Goal: Task Accomplishment & Management: Complete application form

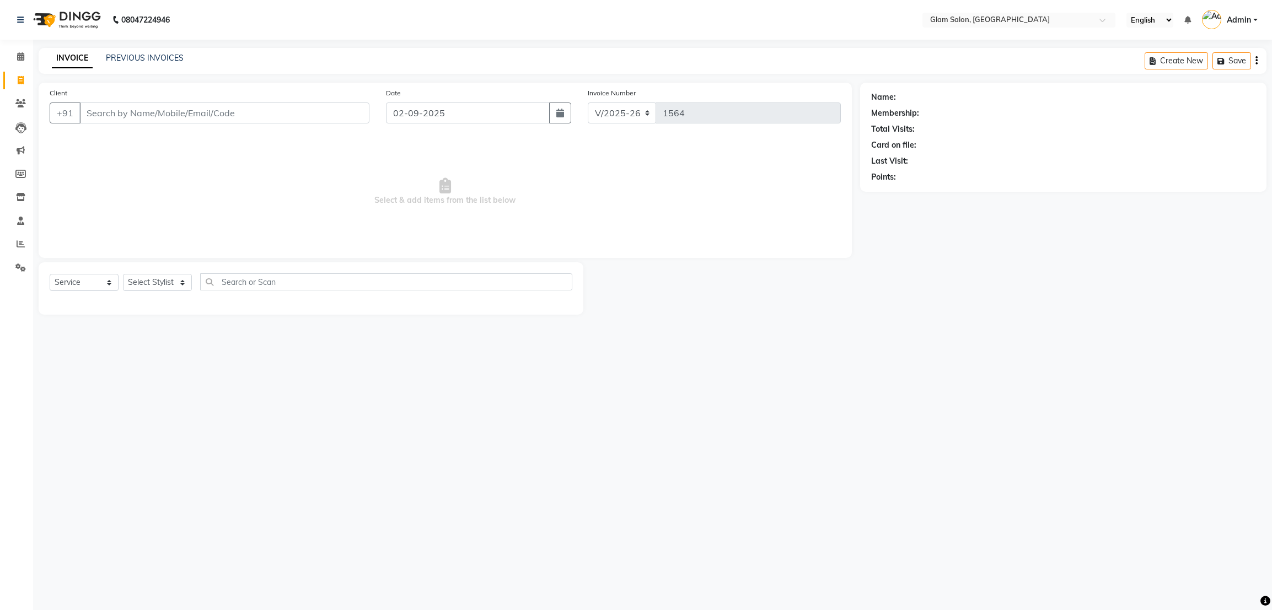
select select "5447"
select select "service"
click at [214, 117] on input "Client" at bounding box center [224, 113] width 290 height 21
click at [249, 119] on input "Client" at bounding box center [224, 113] width 290 height 21
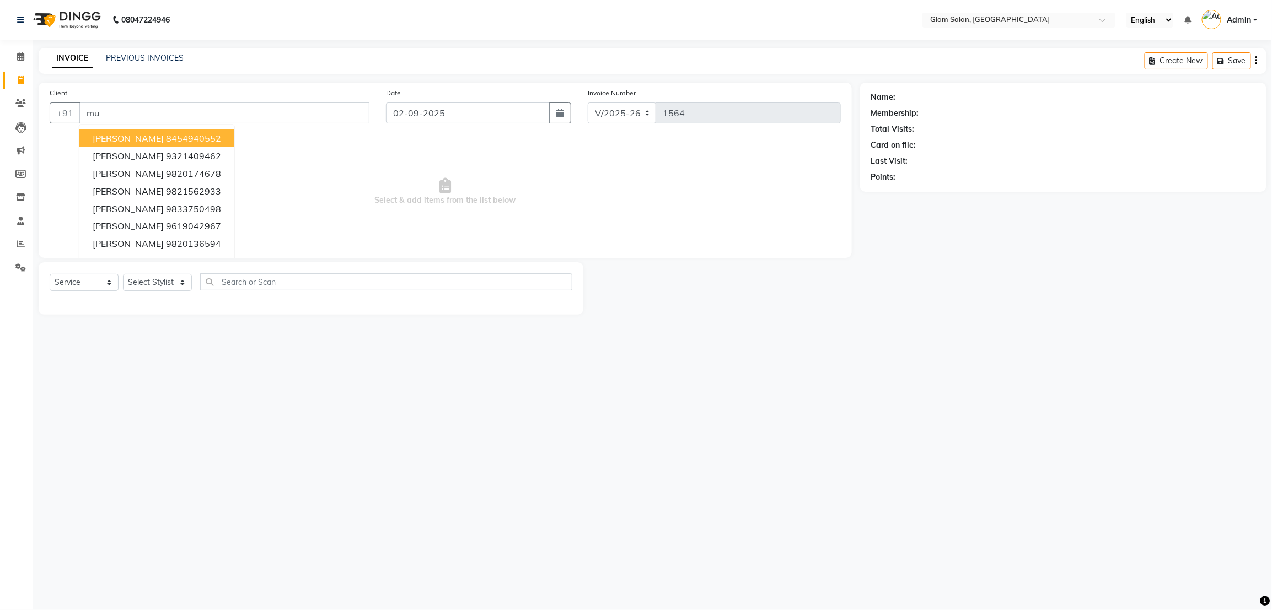
type input "m"
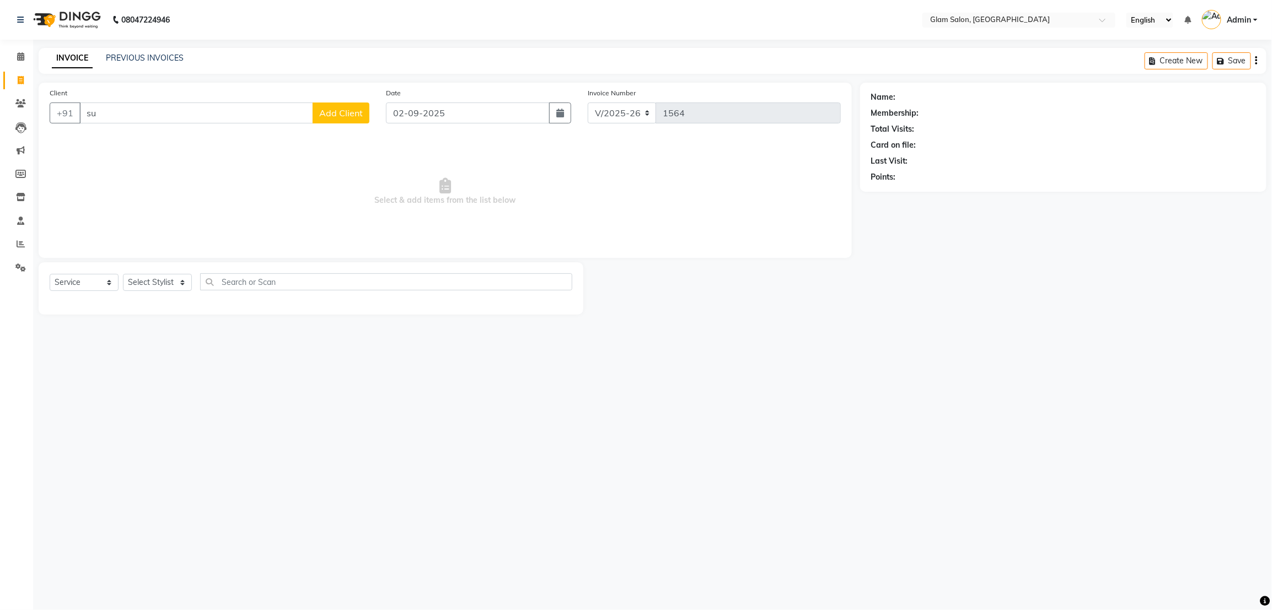
type input "s"
click at [153, 160] on span "[PERSON_NAME]" at bounding box center [128, 156] width 71 height 11
type input "9619042967"
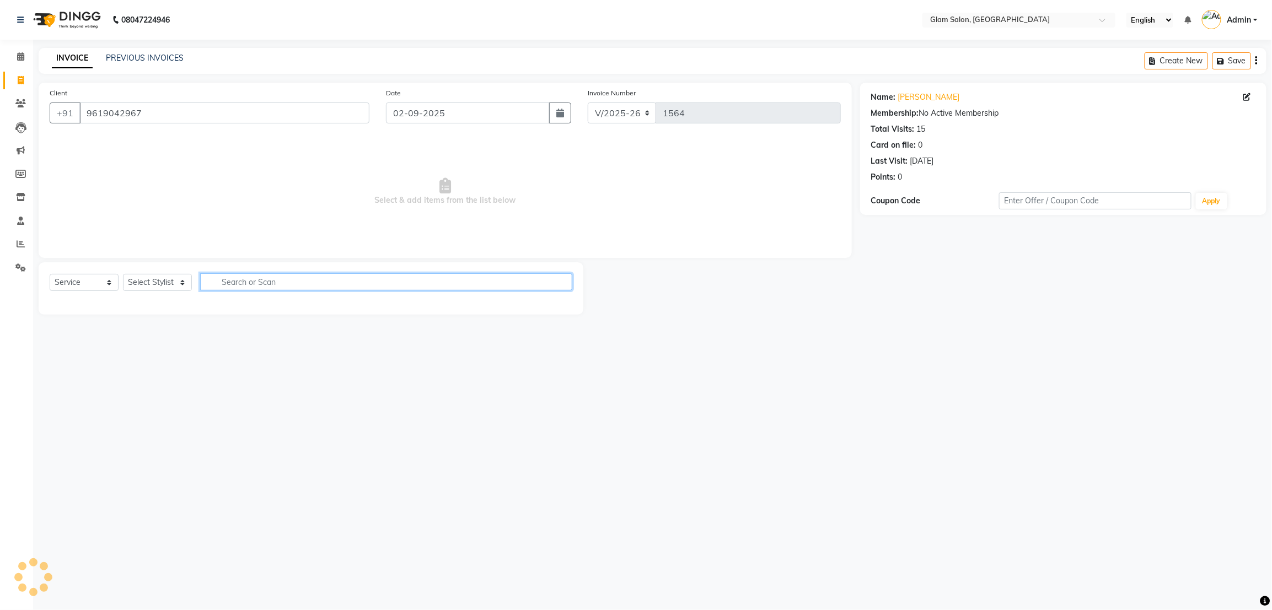
click at [288, 278] on input "text" at bounding box center [386, 282] width 372 height 17
type input "wax"
click at [178, 285] on select "Select Stylist [PERSON_NAME] [PERSON_NAME] [PERSON_NAME] Shweta" at bounding box center [157, 282] width 69 height 17
select select "90403"
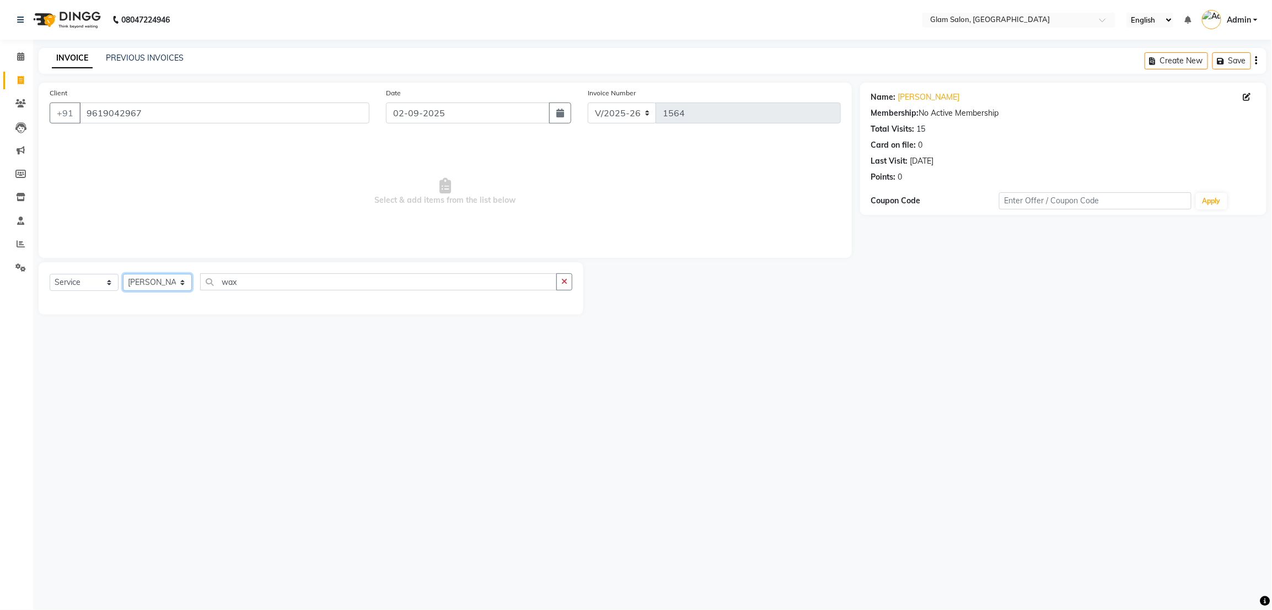
click at [123, 275] on select "Select Stylist [PERSON_NAME] [PERSON_NAME] [PERSON_NAME] Shweta" at bounding box center [157, 282] width 69 height 17
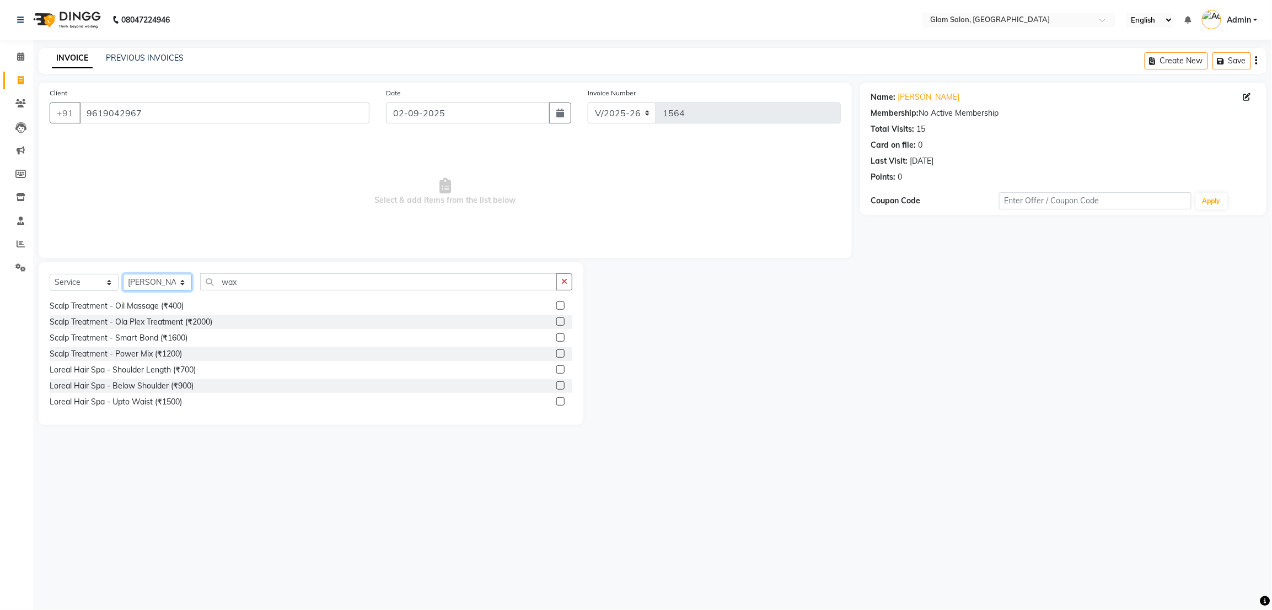
scroll to position [1439, 0]
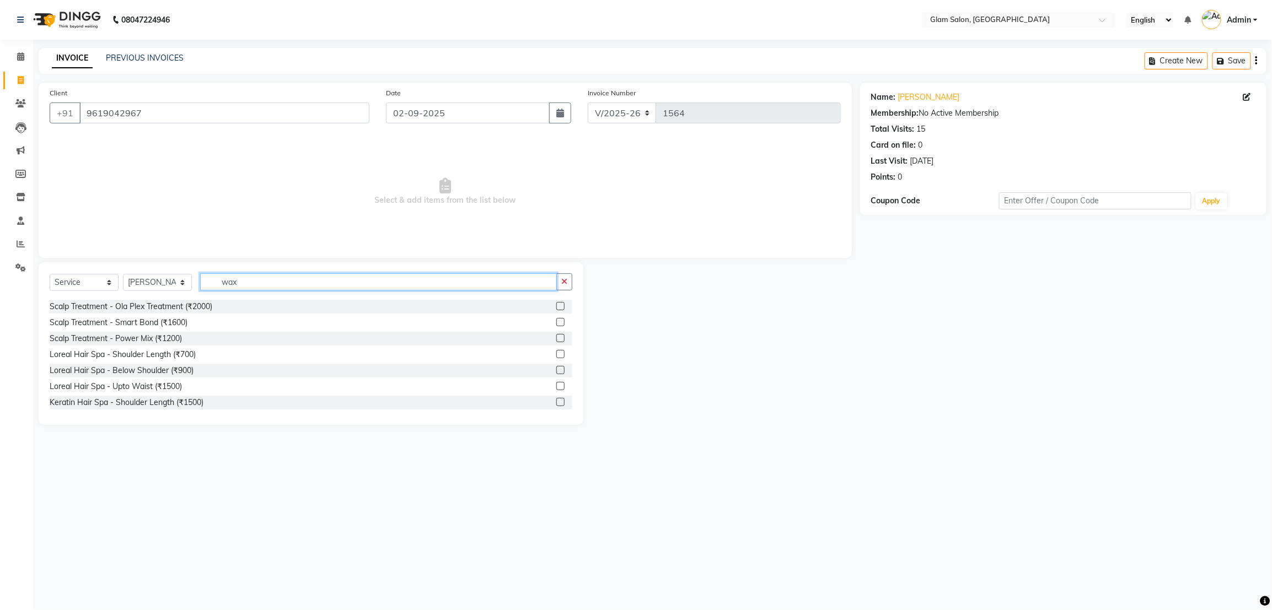
click at [316, 285] on input "wax" at bounding box center [378, 282] width 357 height 17
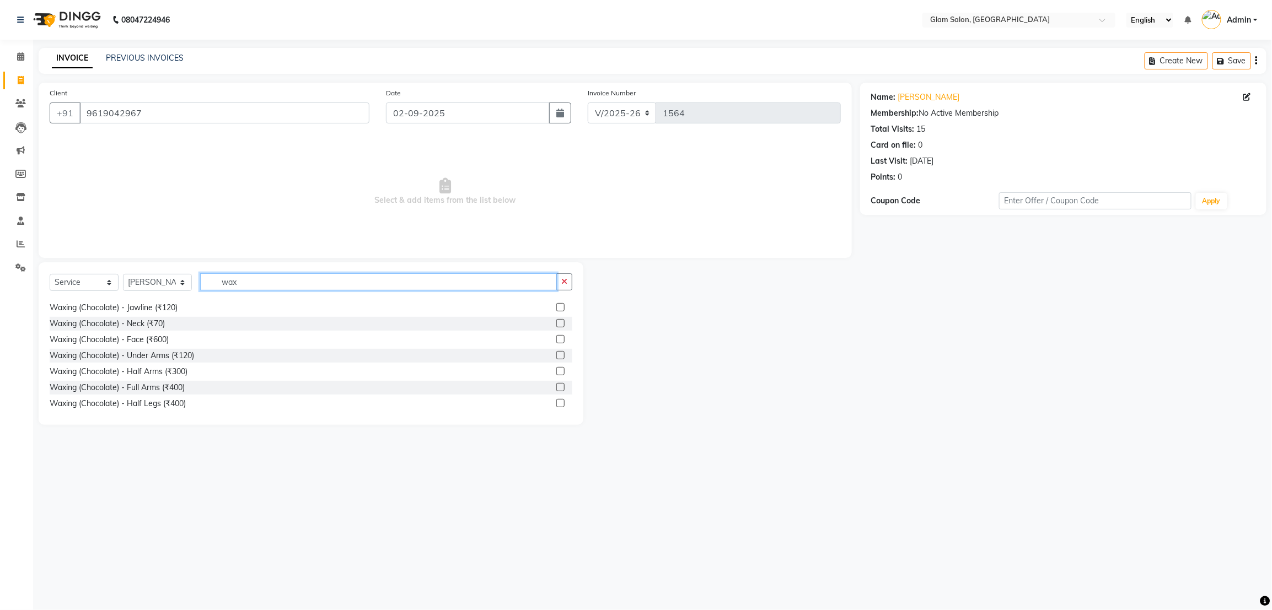
scroll to position [361, 0]
click at [556, 362] on label at bounding box center [560, 360] width 8 height 8
click at [556, 362] on input "checkbox" at bounding box center [559, 360] width 7 height 7
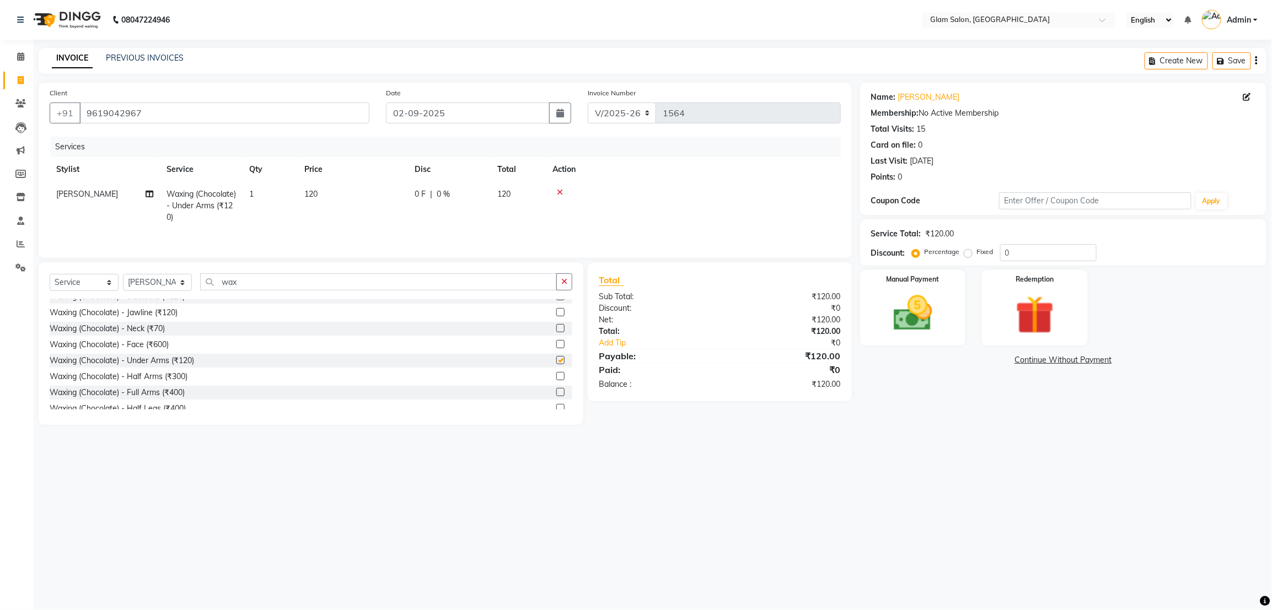
checkbox input "false"
click at [556, 381] on label at bounding box center [560, 376] width 8 height 8
click at [556, 381] on input "checkbox" at bounding box center [559, 376] width 7 height 7
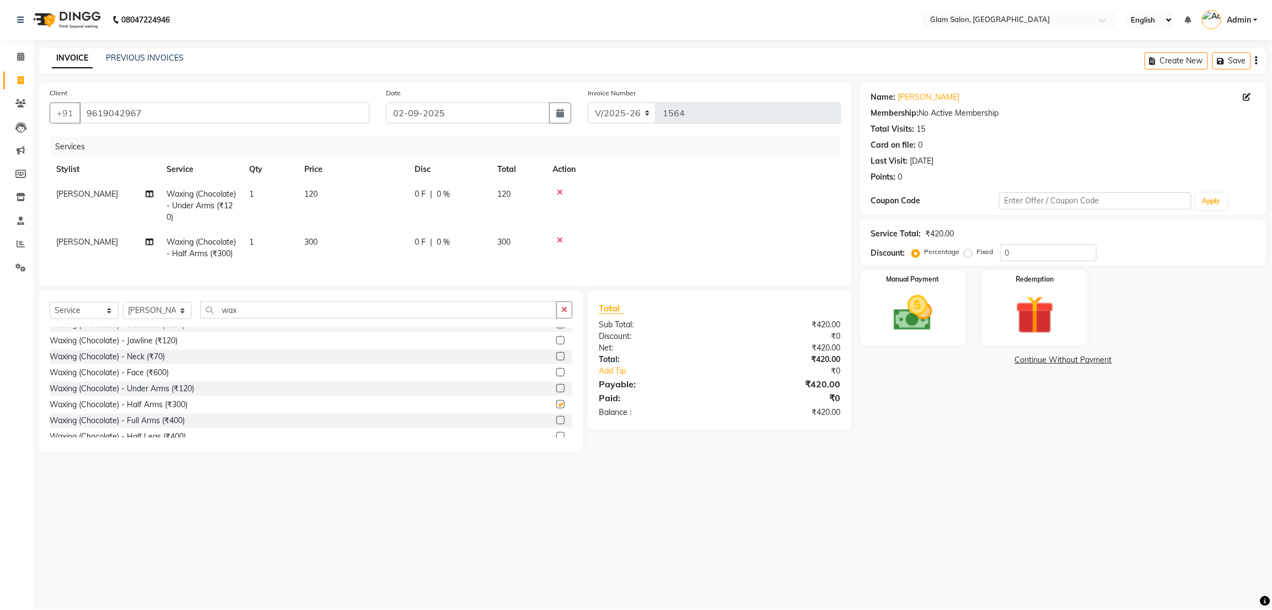
checkbox input "false"
click at [556, 419] on label at bounding box center [560, 414] width 8 height 8
click at [556, 419] on input "checkbox" at bounding box center [559, 414] width 7 height 7
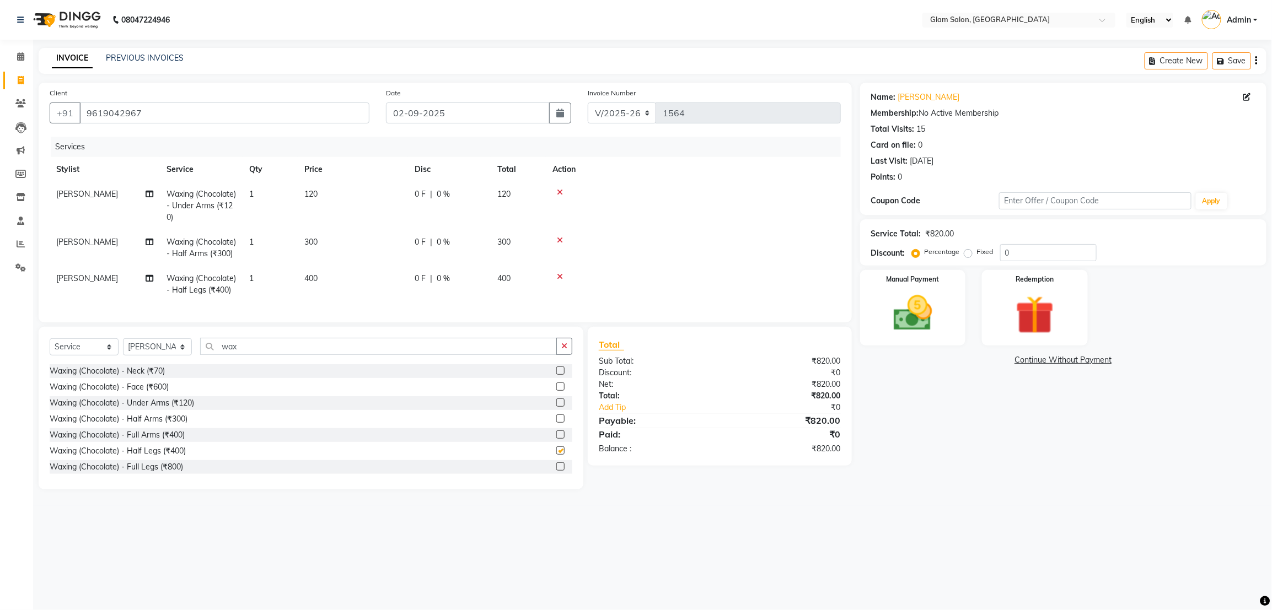
checkbox input "false"
click at [502, 242] on span "300" at bounding box center [503, 242] width 13 height 10
select select "90403"
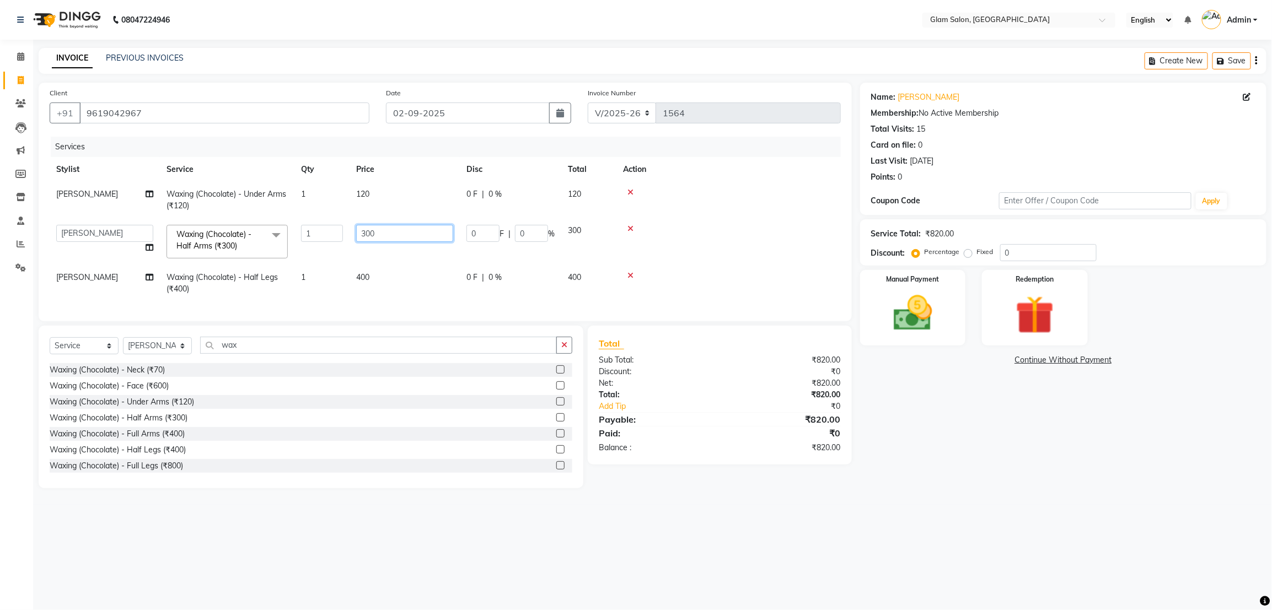
click at [411, 235] on input "300" at bounding box center [404, 233] width 97 height 17
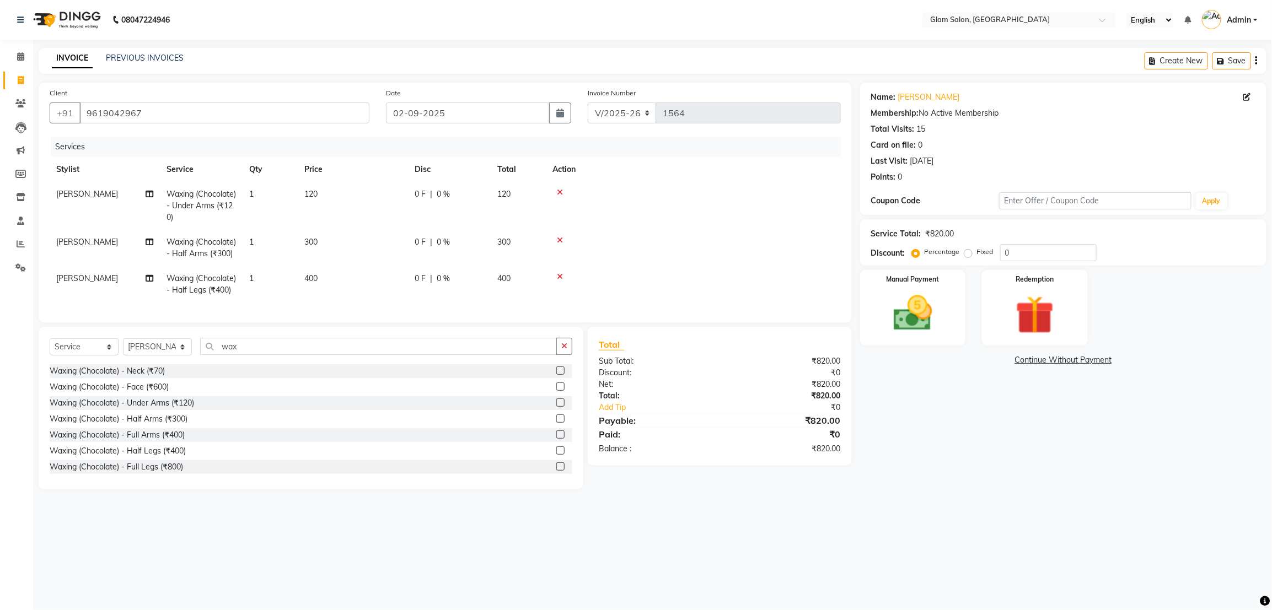
click at [370, 195] on td "120" at bounding box center [353, 206] width 110 height 48
select select "90403"
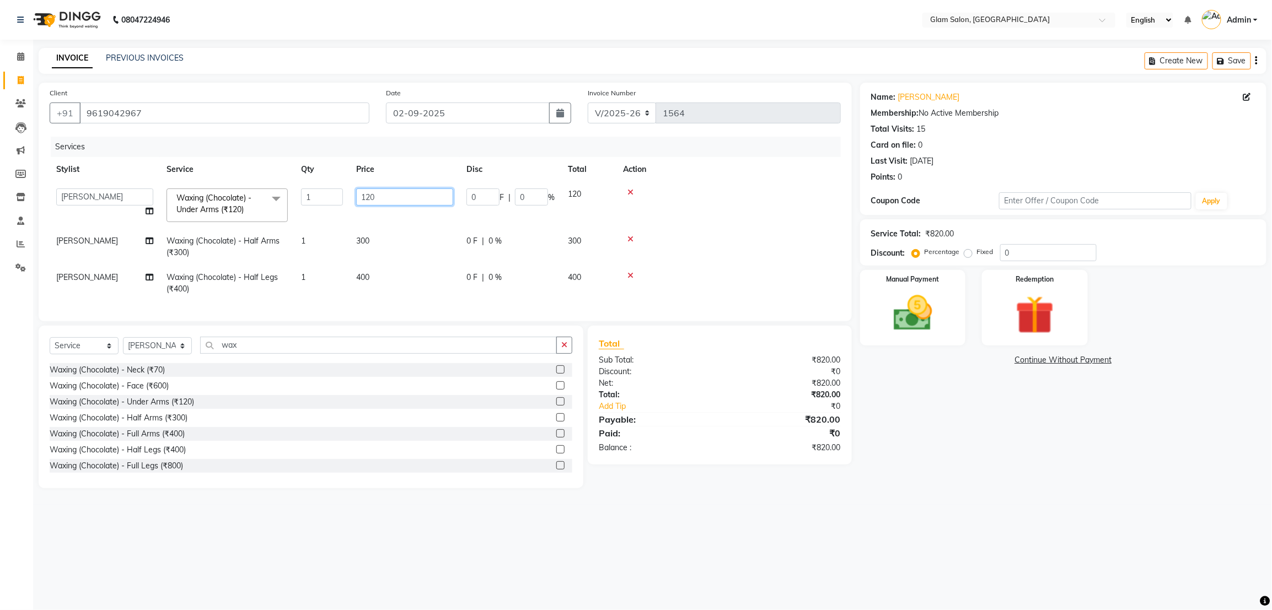
click at [383, 197] on input "120" at bounding box center [404, 197] width 97 height 17
type input "140"
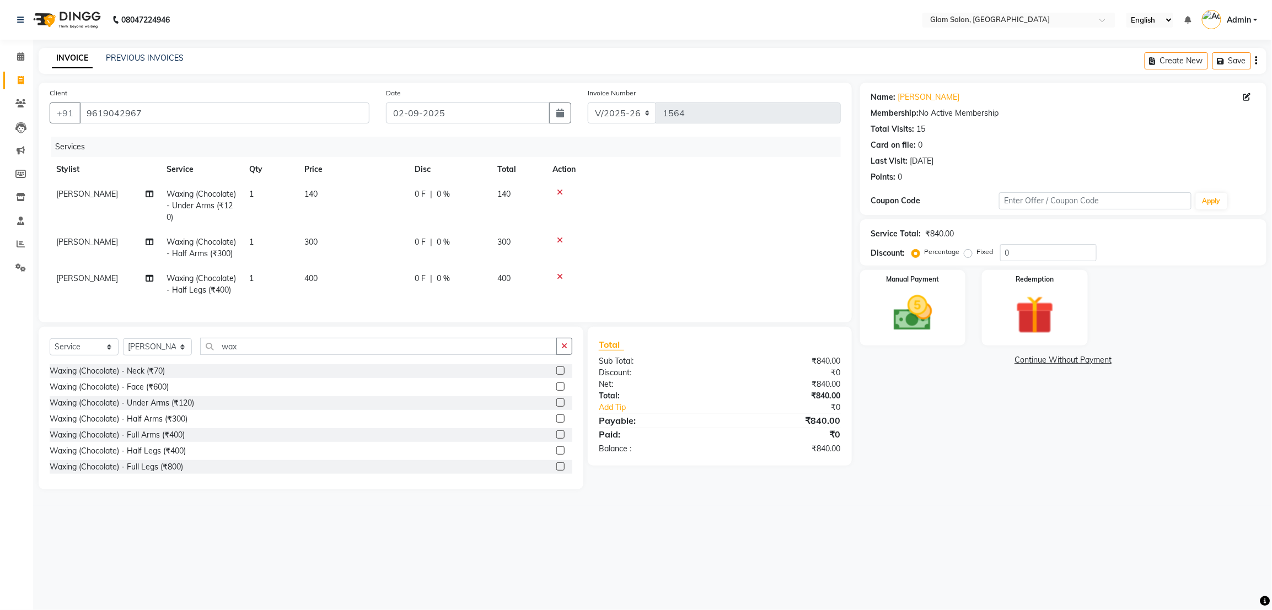
click at [363, 239] on td "300" at bounding box center [353, 248] width 110 height 36
select select "90403"
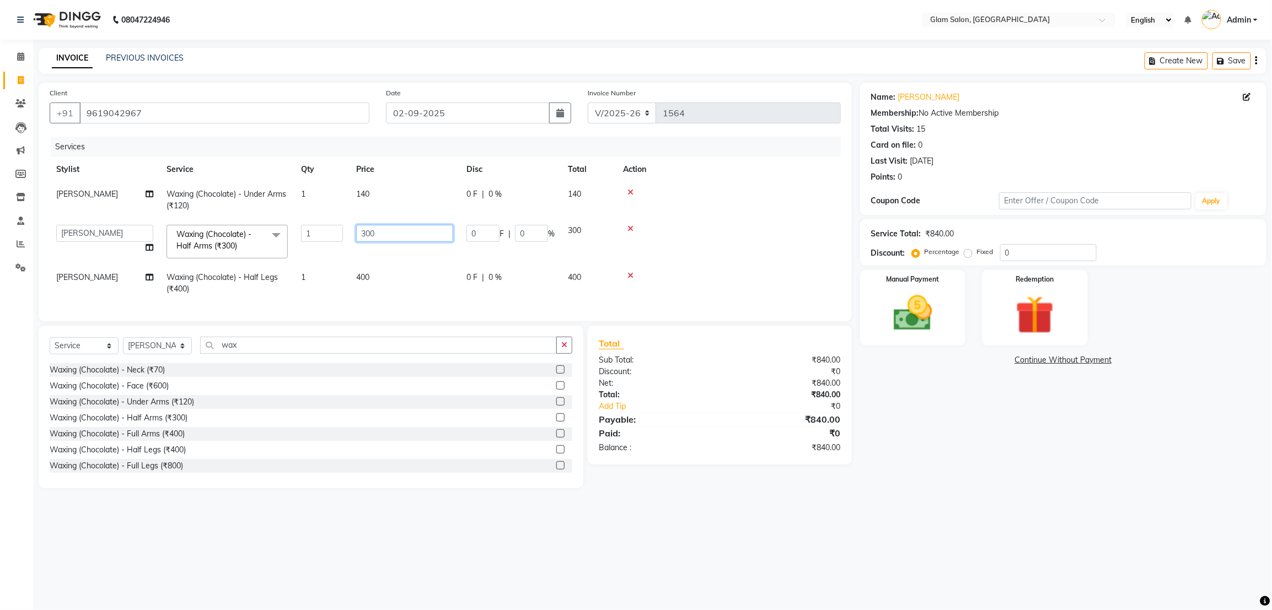
click at [382, 235] on input "300" at bounding box center [404, 233] width 97 height 17
type input "3"
type input "400"
click at [790, 270] on tbody "[PERSON_NAME] Waxing (Chocolate) - Under Arms (₹120) 1 140 0 F | 0 % 140 Akshay…" at bounding box center [445, 242] width 791 height 120
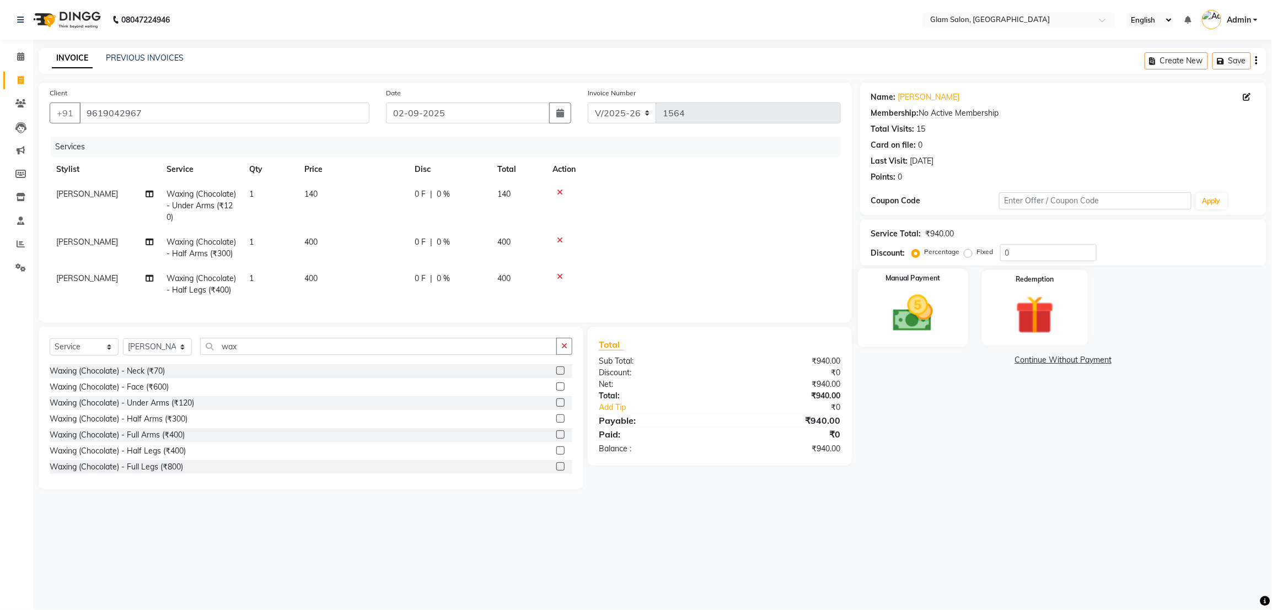
click at [906, 313] on img at bounding box center [912, 314] width 65 height 46
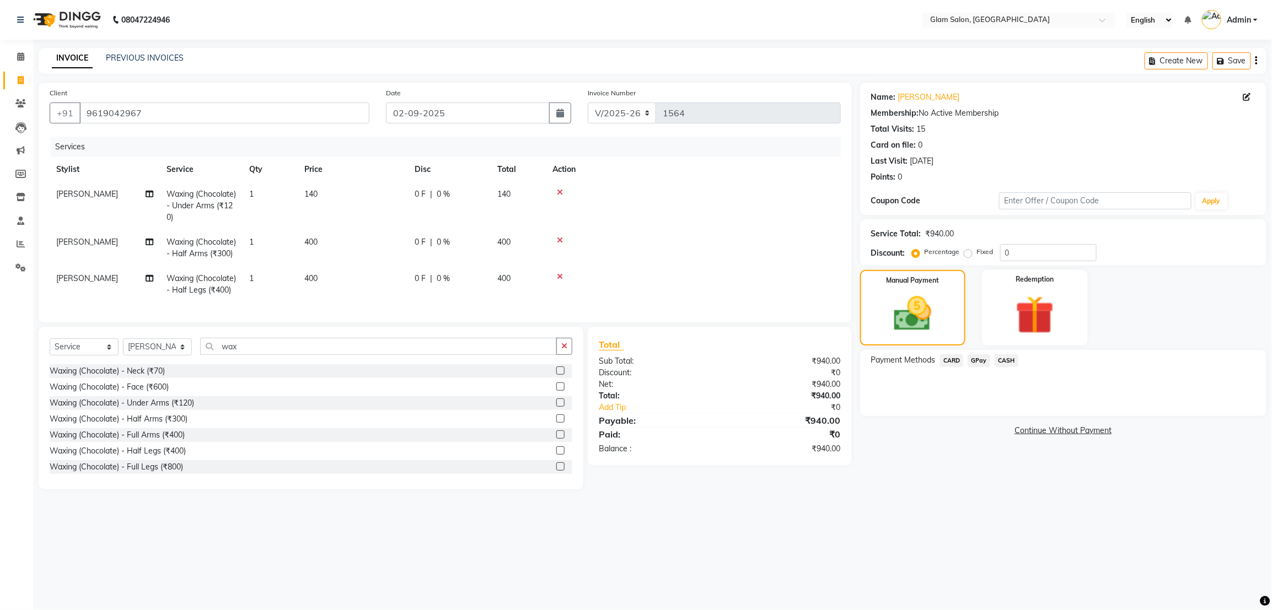
click at [1007, 365] on span "CASH" at bounding box center [1007, 361] width 24 height 13
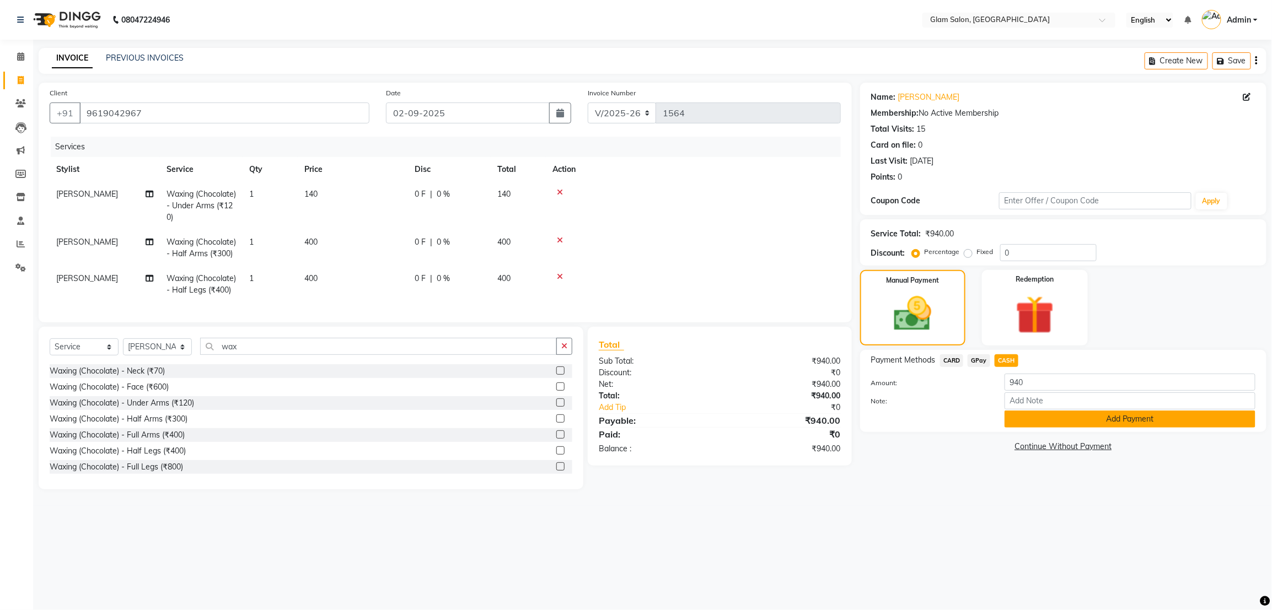
click at [1060, 416] on button "Add Payment" at bounding box center [1130, 419] width 251 height 17
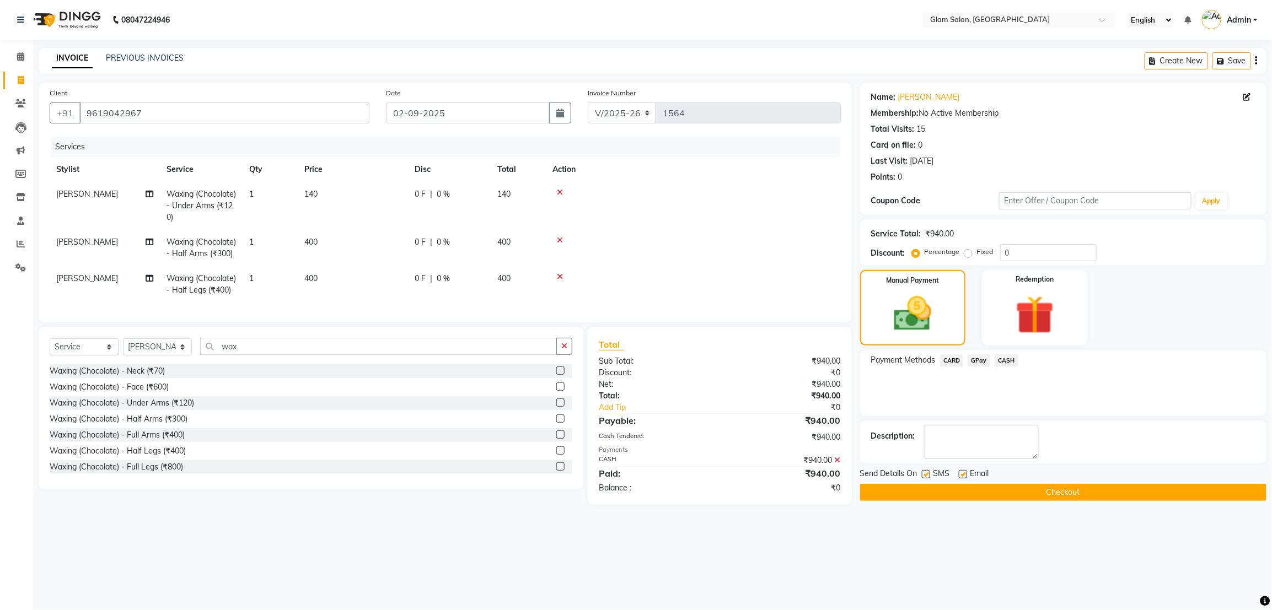
click at [922, 474] on label at bounding box center [926, 474] width 8 height 8
click at [922, 474] on input "checkbox" at bounding box center [925, 475] width 7 height 7
checkbox input "false"
click at [966, 474] on label at bounding box center [963, 474] width 8 height 8
click at [966, 474] on input "checkbox" at bounding box center [962, 475] width 7 height 7
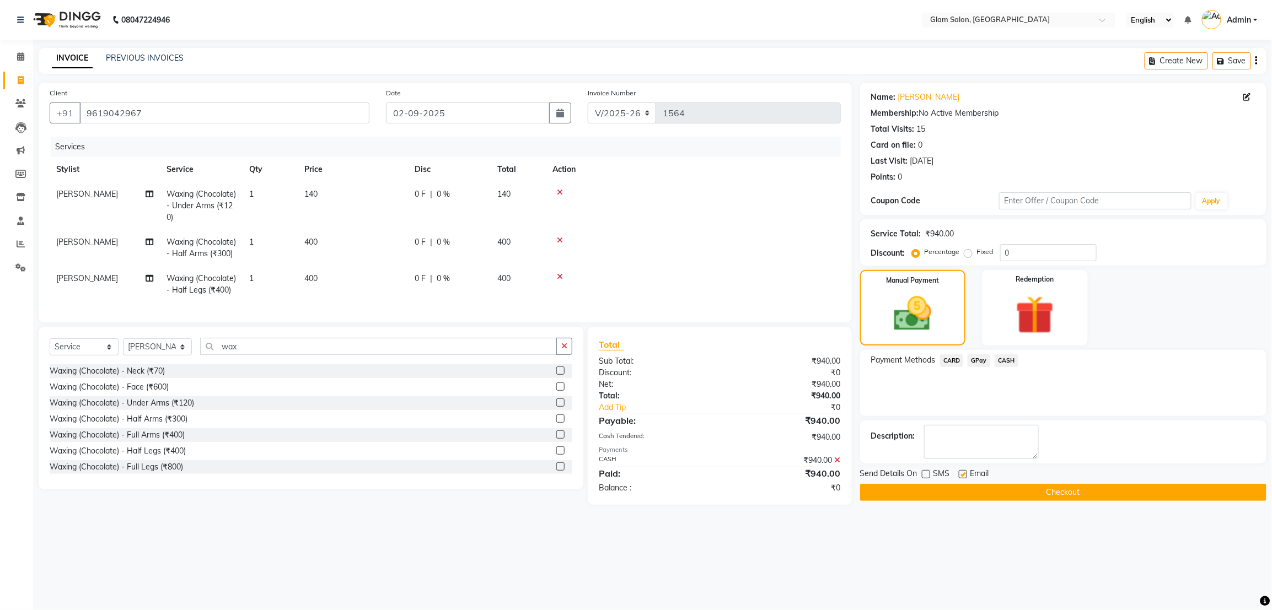
checkbox input "false"
click at [1014, 494] on button "Checkout" at bounding box center [1063, 492] width 406 height 17
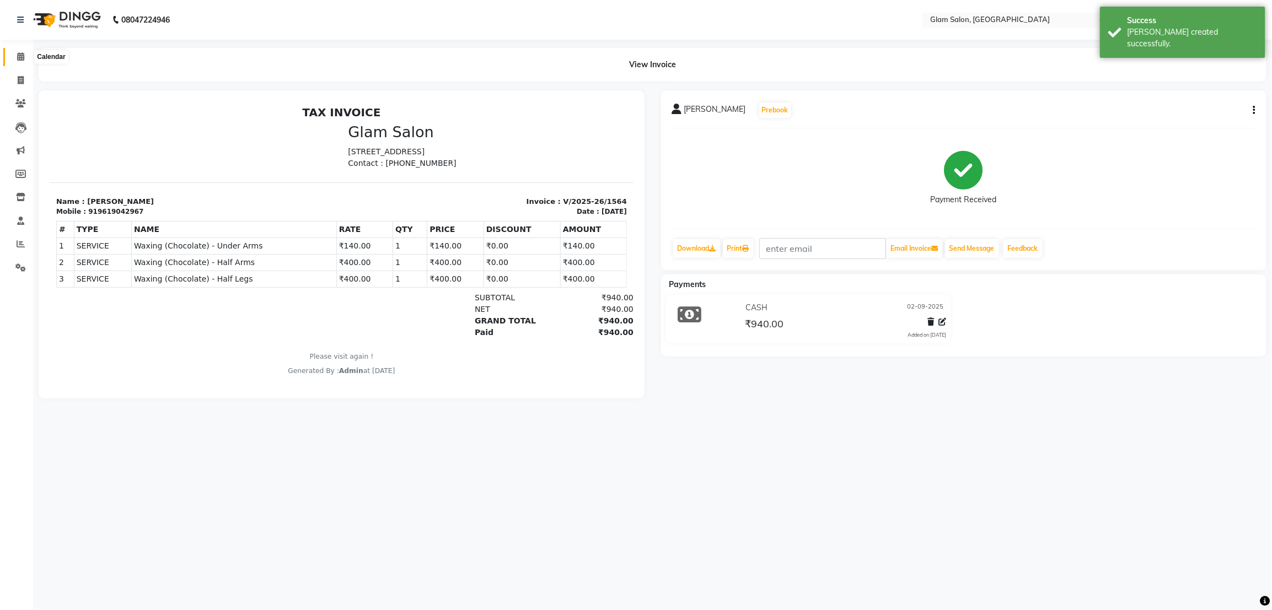
click at [21, 58] on icon at bounding box center [20, 56] width 7 height 8
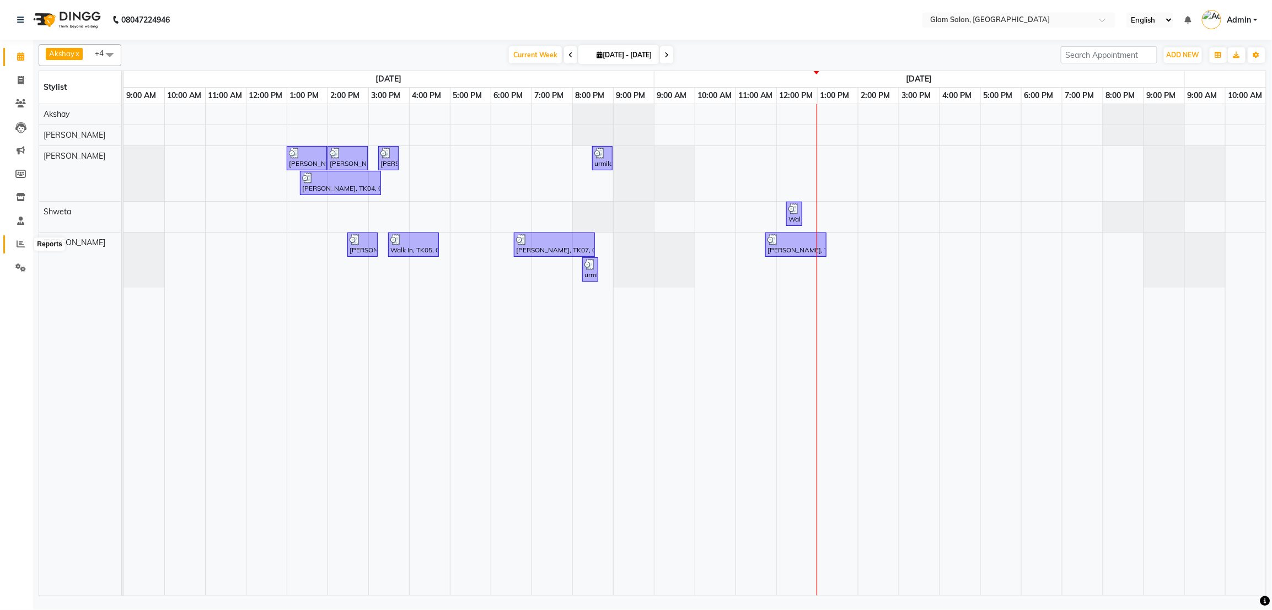
click at [18, 246] on icon at bounding box center [21, 244] width 8 height 8
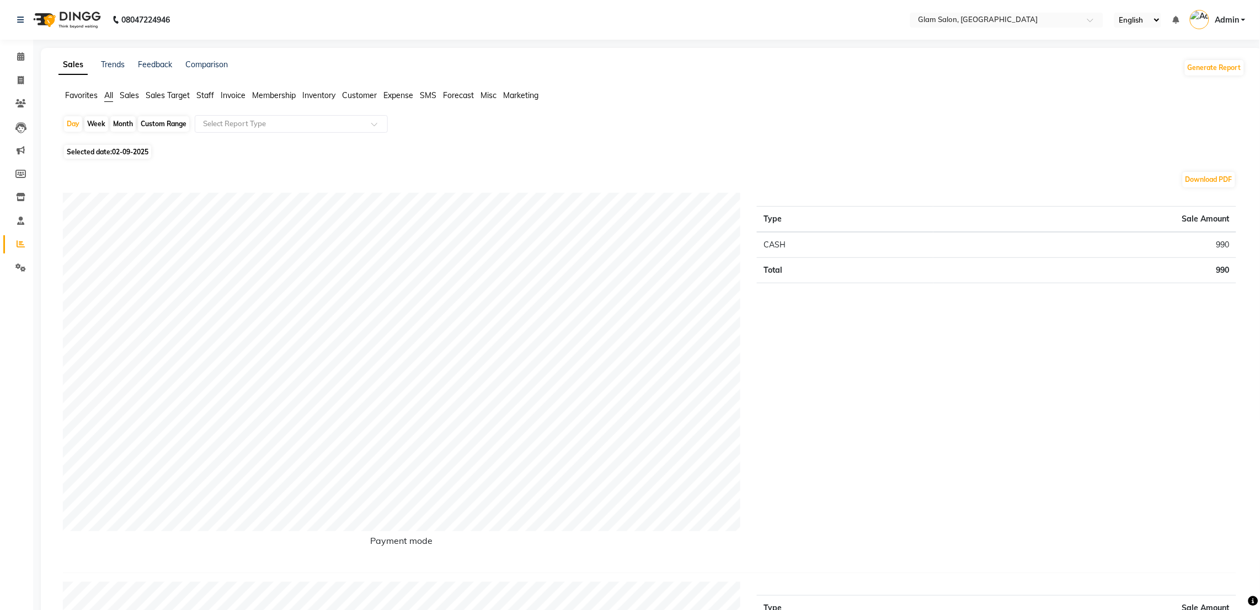
click at [130, 93] on span "Sales" at bounding box center [129, 95] width 19 height 10
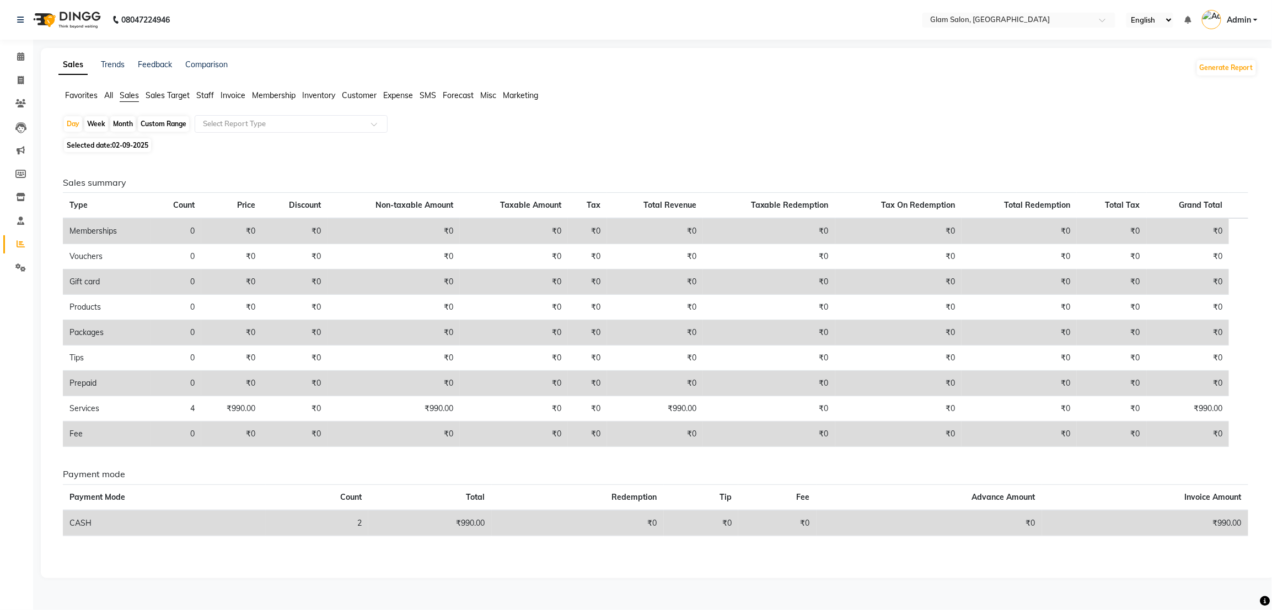
click at [121, 125] on div "Month" at bounding box center [122, 123] width 25 height 15
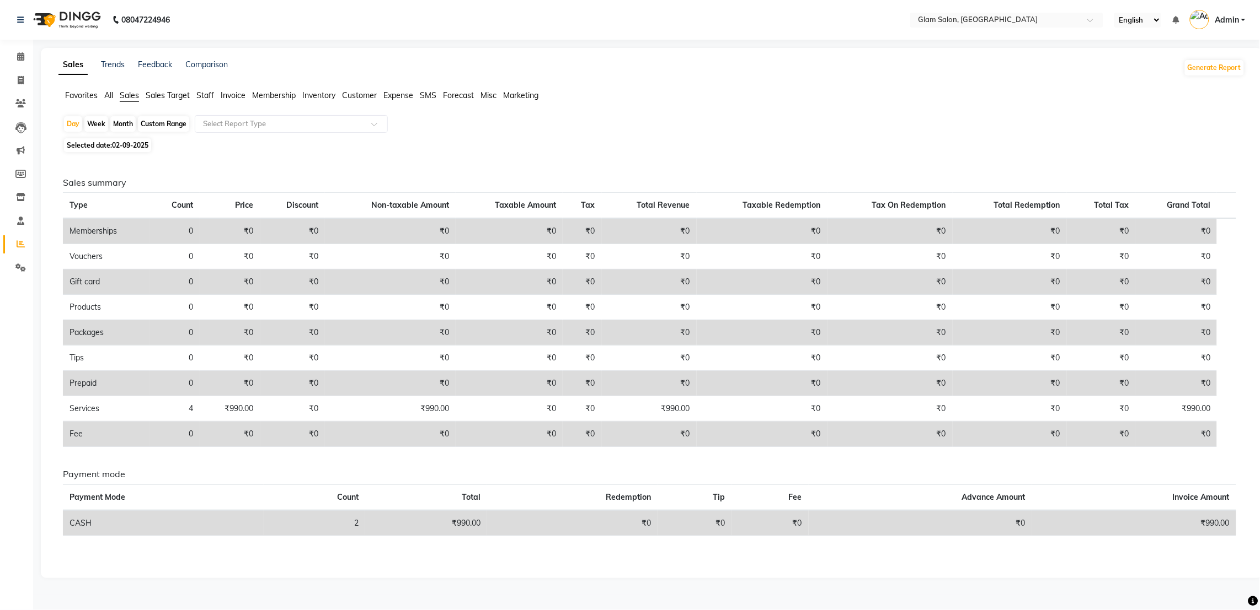
select select "9"
select select "2025"
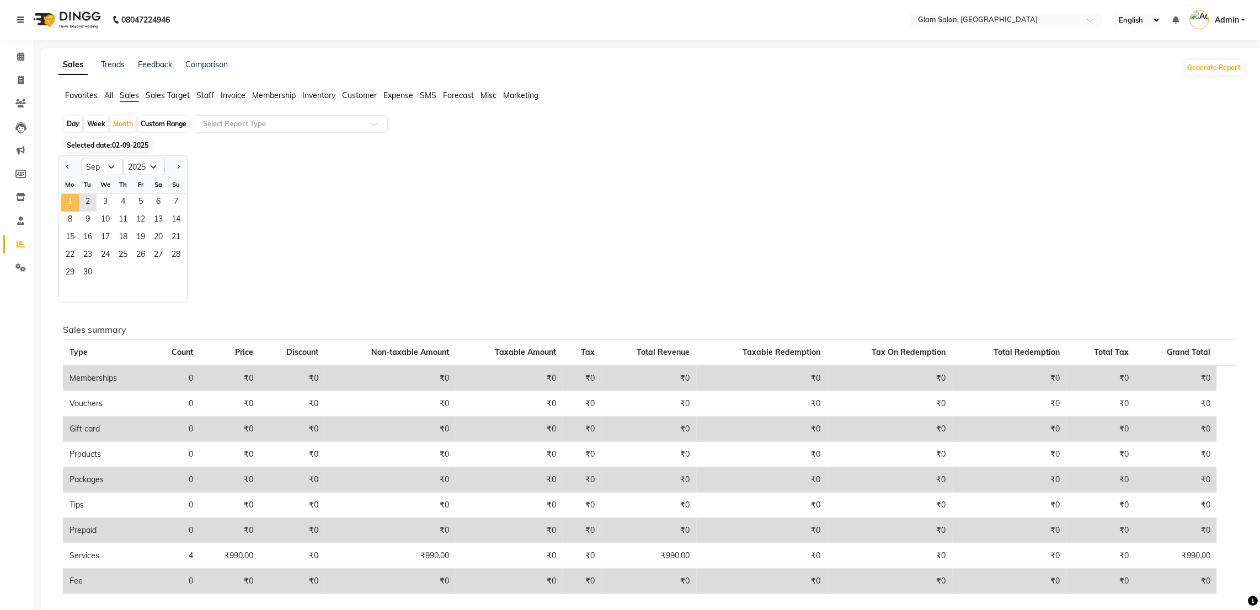
click at [71, 202] on span "1" at bounding box center [70, 203] width 18 height 18
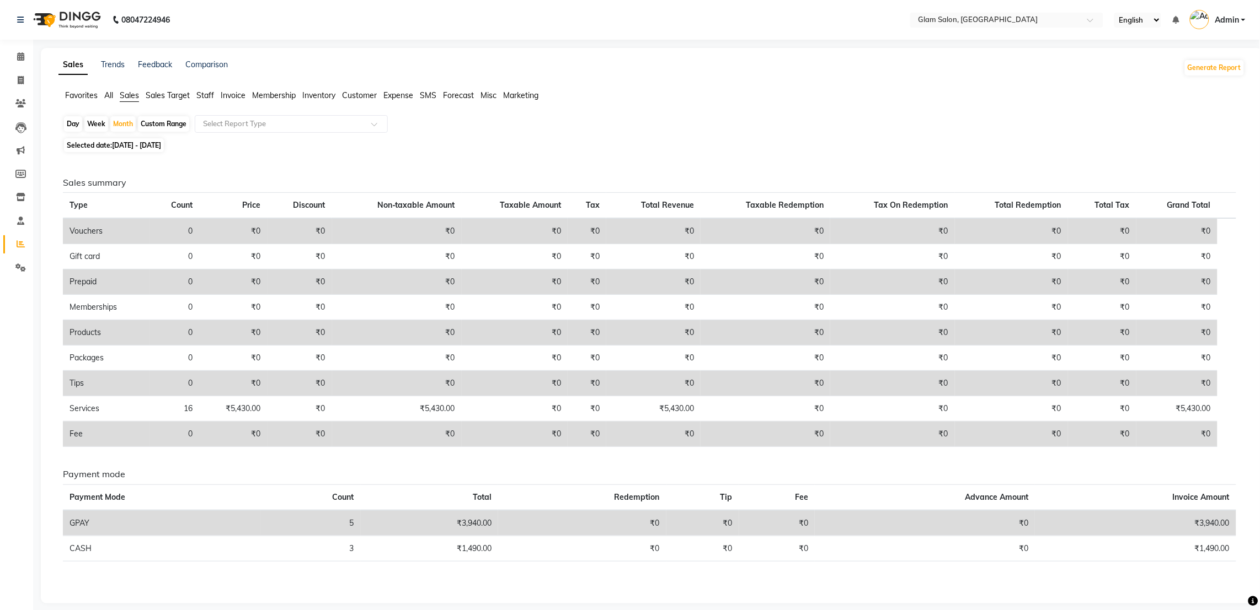
click at [168, 97] on span "Sales Target" at bounding box center [168, 95] width 44 height 10
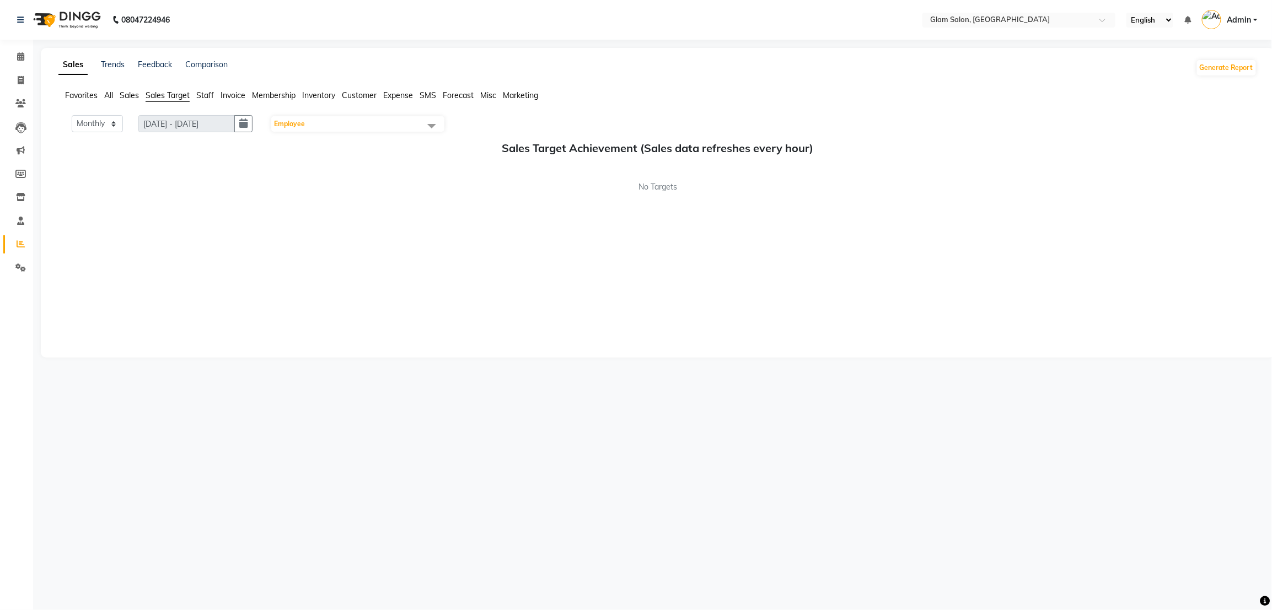
click at [374, 126] on span "Employee" at bounding box center [357, 123] width 173 height 15
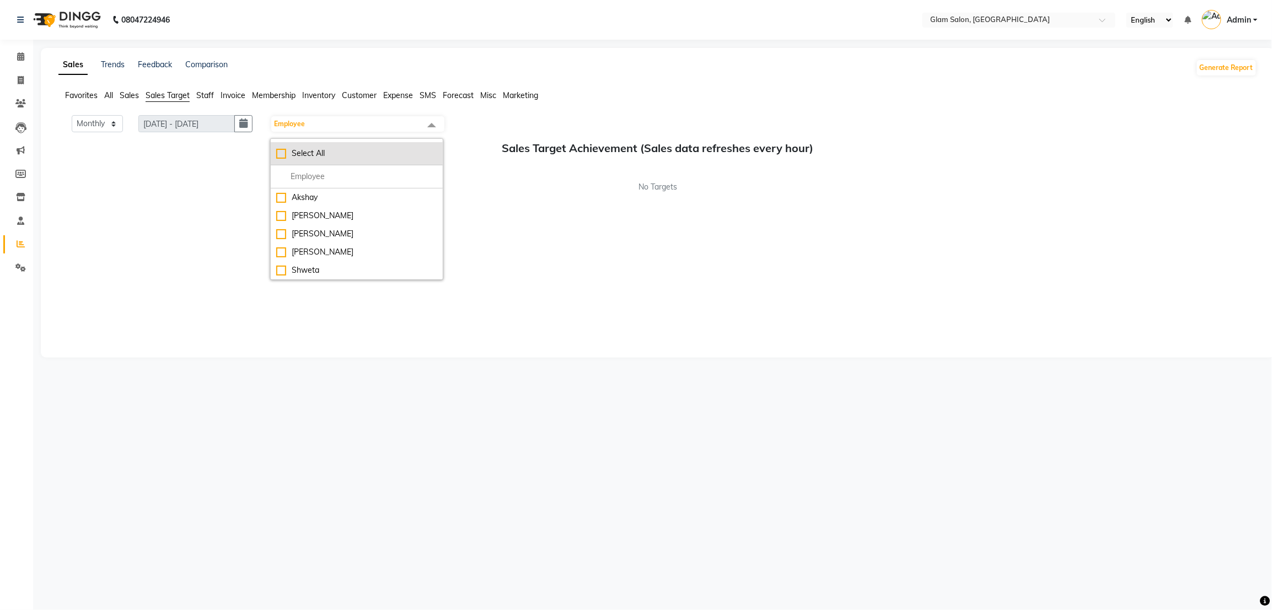
click at [287, 156] on div "Select All" at bounding box center [356, 154] width 161 height 12
checkbox input "true"
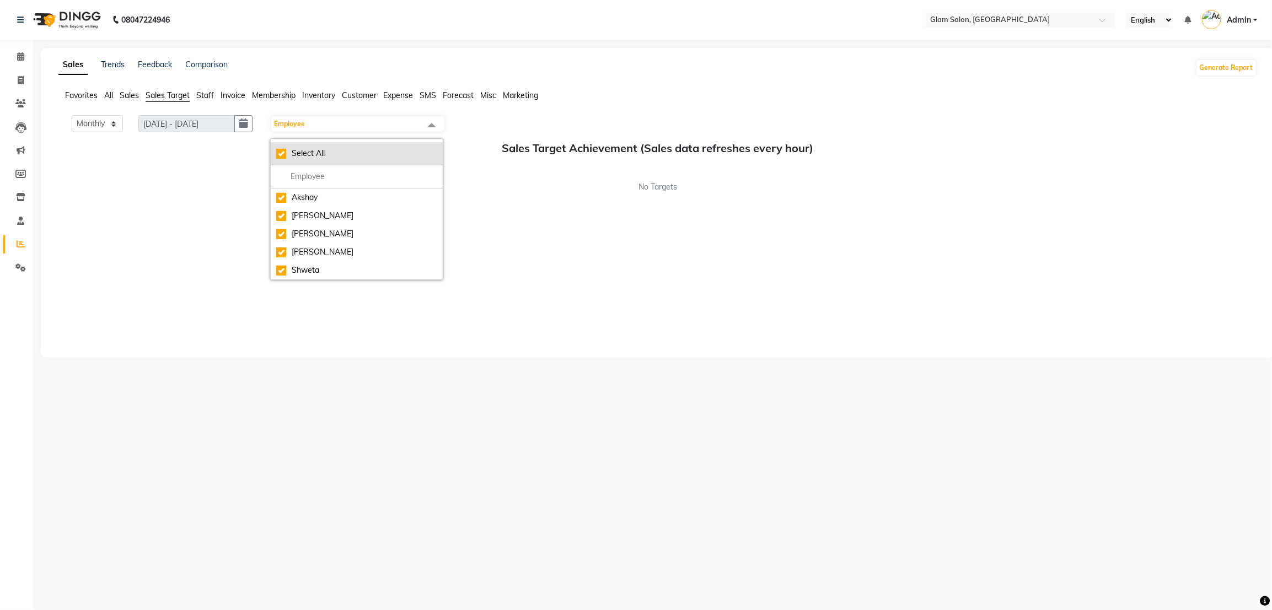
checkbox input "true"
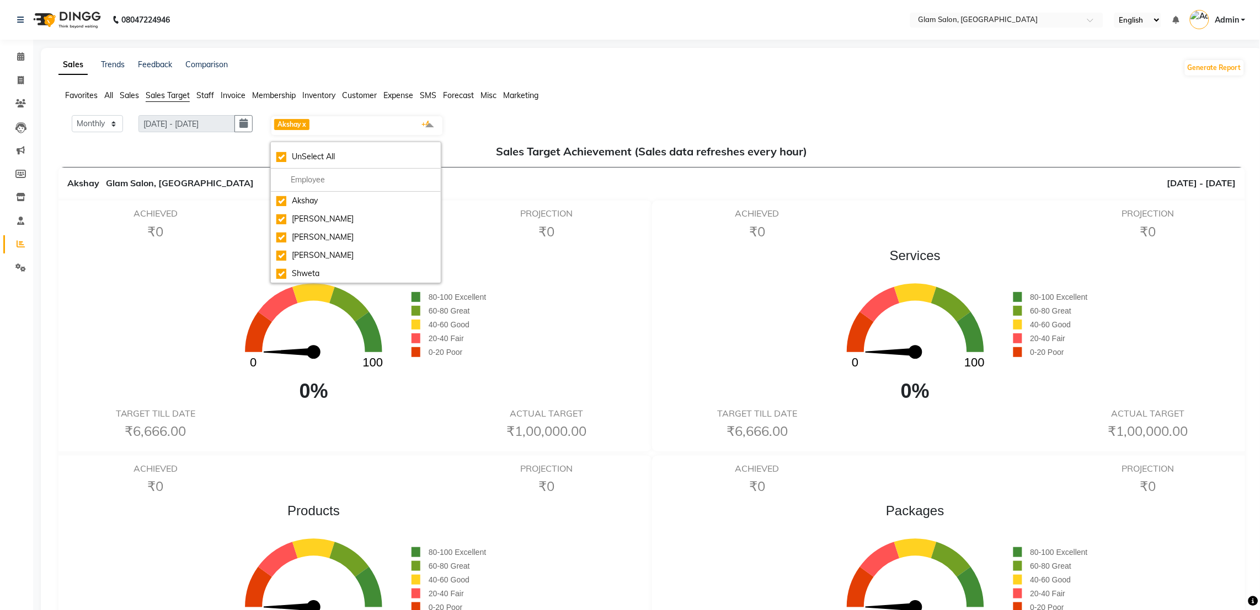
click at [631, 369] on div "Sales 0 100 0% 80-100 Excellent 60-80 Great 40-60 Good 20-40 Fair 0-20 Poor" at bounding box center [351, 326] width 591 height 160
click at [20, 82] on icon at bounding box center [21, 80] width 6 height 8
select select "5447"
select select "service"
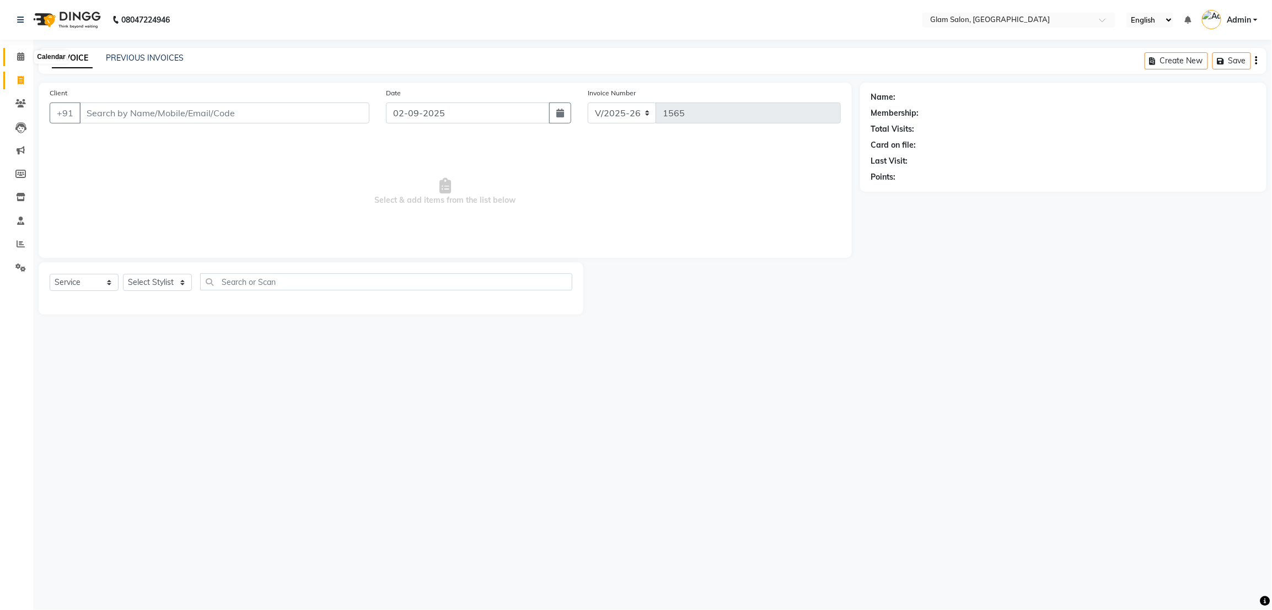
click at [19, 52] on icon at bounding box center [20, 56] width 7 height 8
